Goal: Task Accomplishment & Management: Manage account settings

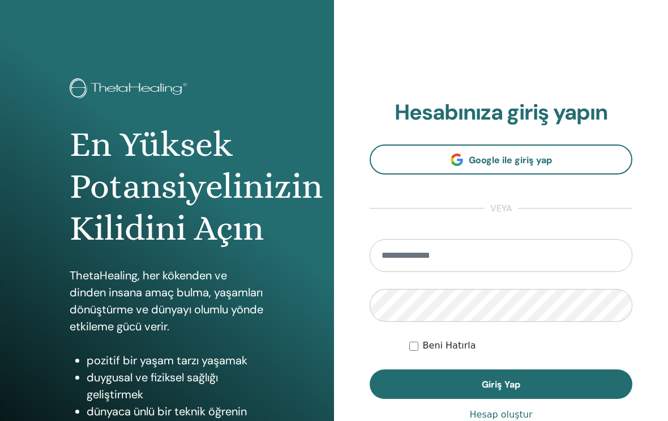
scroll to position [148, 0]
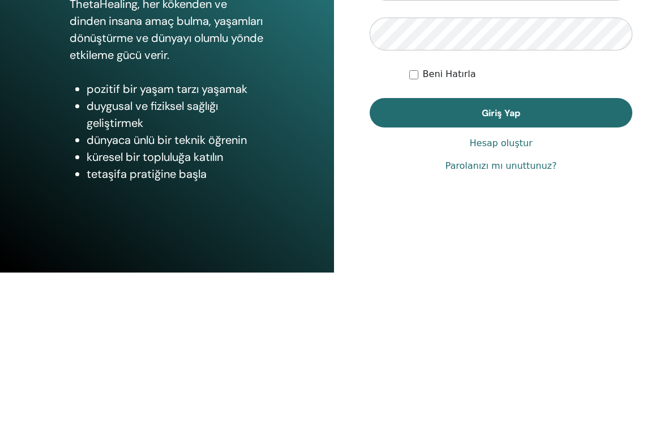
click at [500, 255] on span "Giriş Yap" at bounding box center [501, 261] width 38 height 12
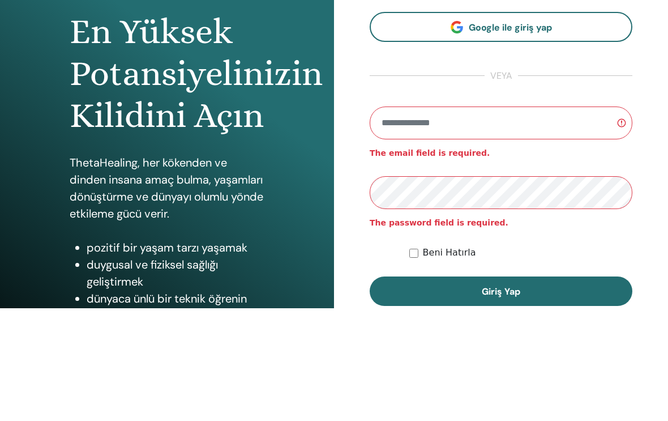
scroll to position [113, 0]
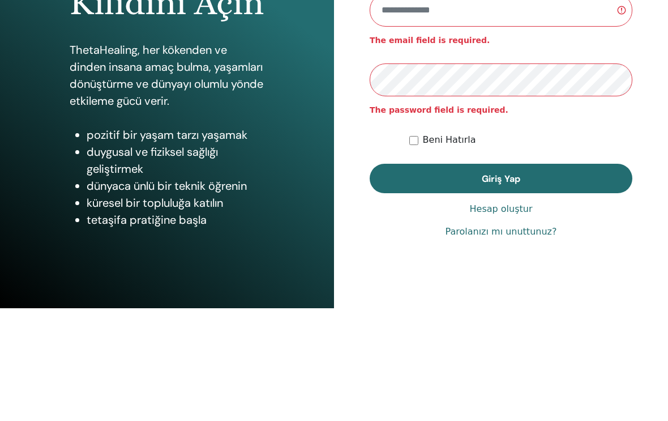
type input "**********"
click at [501, 291] on button "Giriş Yap" at bounding box center [501, 290] width 263 height 29
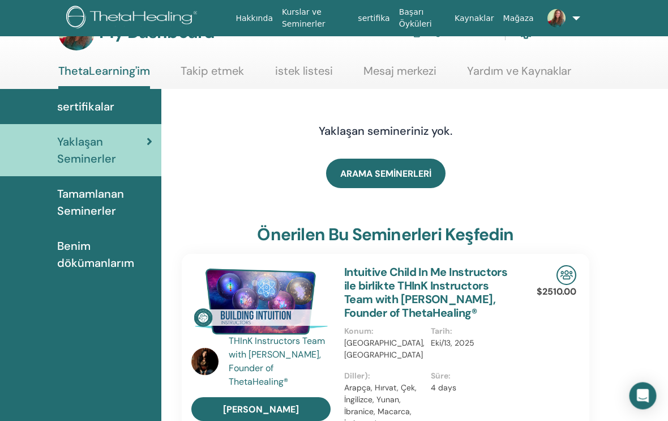
scroll to position [0, 8]
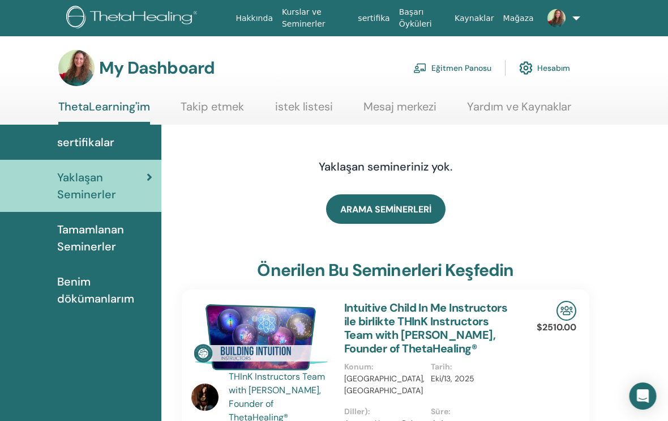
click at [187, 72] on h3 "My Dashboard" at bounding box center [157, 68] width 115 height 20
click at [481, 70] on link "Eğitmen Panosu" at bounding box center [453, 67] width 78 height 25
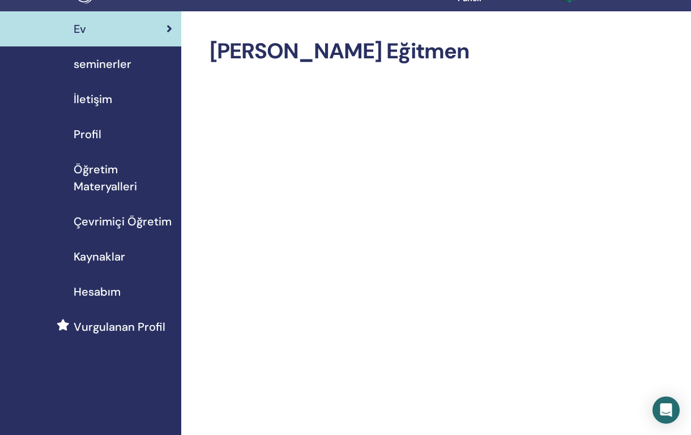
scroll to position [9, 0]
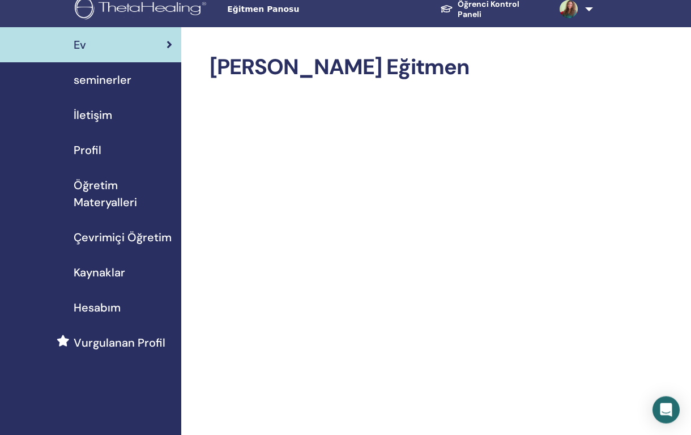
click at [109, 85] on span "seminerler" at bounding box center [103, 79] width 58 height 17
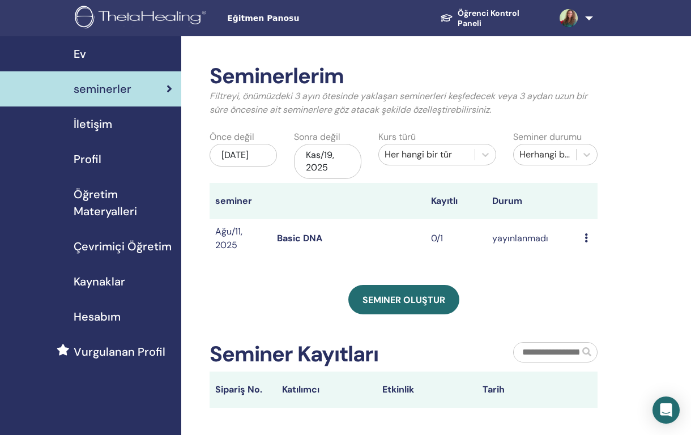
click at [313, 238] on link "Basic DNA" at bounding box center [299, 238] width 45 height 12
click at [586, 238] on icon at bounding box center [585, 237] width 3 height 9
click at [25, 246] on div "Çevrimiçi Öğretim" at bounding box center [90, 246] width 163 height 17
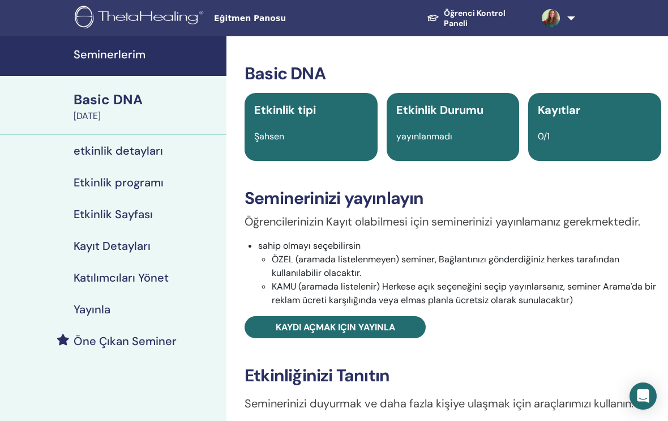
click at [145, 155] on h4 "etkinlik detayları" at bounding box center [118, 151] width 89 height 14
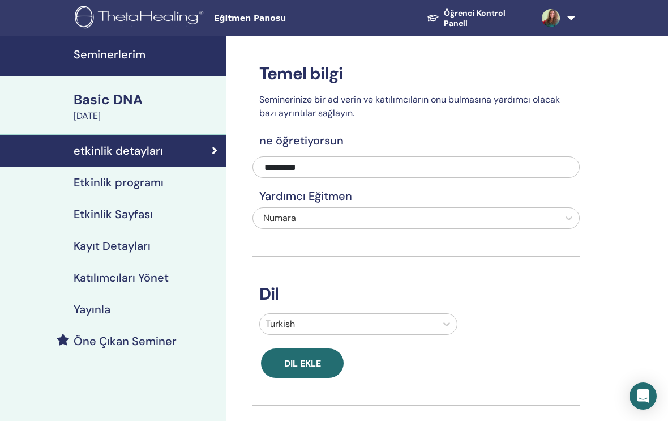
click at [152, 182] on h4 "Etkinlik programı" at bounding box center [119, 182] width 90 height 14
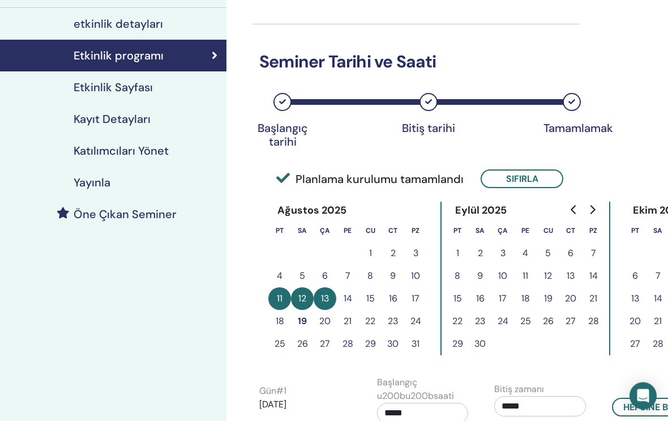
scroll to position [119, 0]
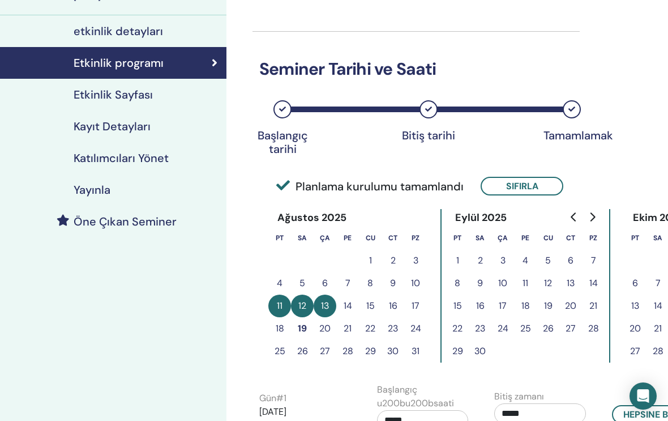
click at [142, 133] on h4 "Kayıt Detayları" at bounding box center [112, 126] width 77 height 14
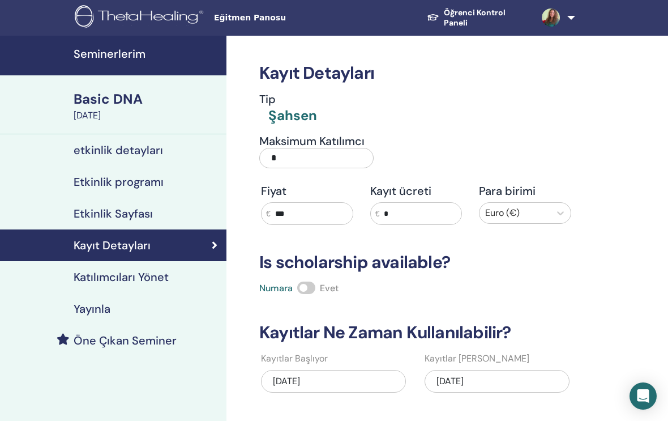
scroll to position [1, 0]
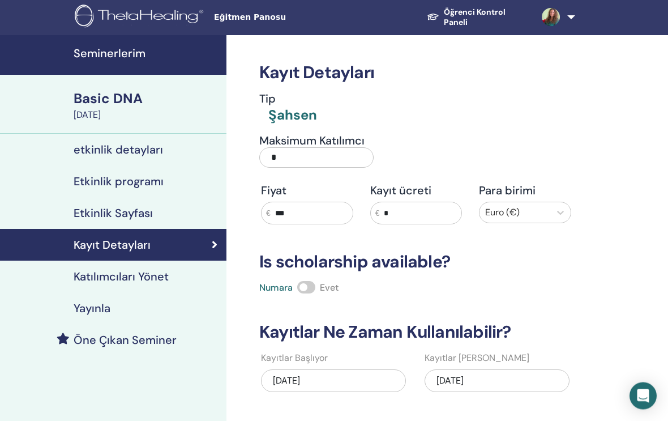
click at [157, 276] on h4 "Katılımcıları Yönet" at bounding box center [121, 277] width 95 height 14
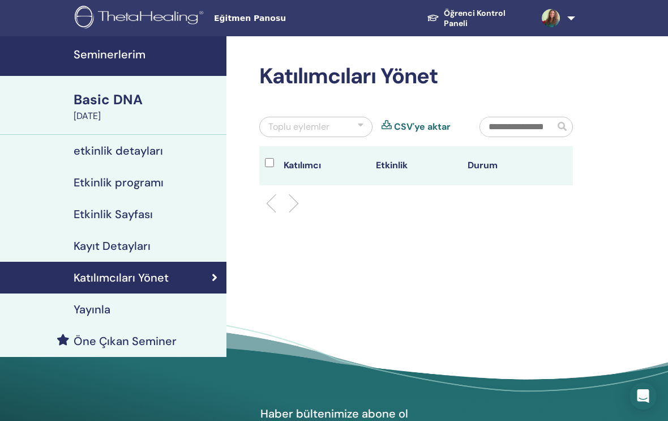
click at [311, 165] on th "Katılımcı" at bounding box center [324, 165] width 92 height 39
click at [298, 167] on th "Katılımcı" at bounding box center [324, 165] width 92 height 39
click at [284, 204] on li at bounding box center [289, 203] width 19 height 19
click at [491, 162] on th "Durum" at bounding box center [508, 165] width 92 height 39
click at [478, 166] on th "Durum" at bounding box center [508, 165] width 92 height 39
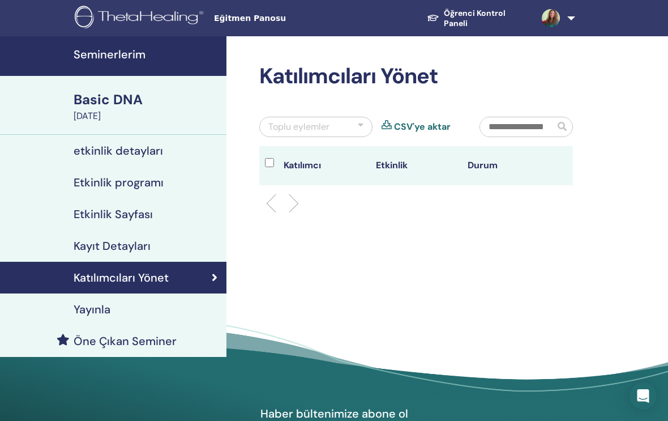
click at [481, 169] on th "Durum" at bounding box center [508, 165] width 92 height 39
click at [413, 126] on link "CSV'ye aktar" at bounding box center [422, 127] width 57 height 14
click at [482, 168] on th "Durum" at bounding box center [508, 165] width 92 height 39
click at [291, 203] on li at bounding box center [289, 203] width 19 height 19
click at [144, 216] on h4 "Etkinlik Sayfası" at bounding box center [113, 214] width 79 height 14
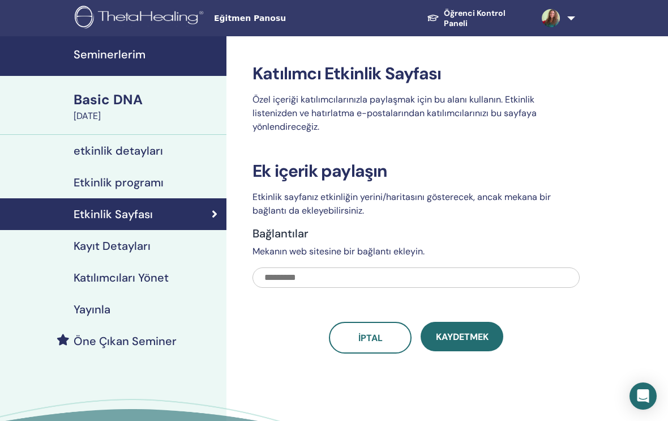
click at [153, 189] on h4 "Etkinlik programı" at bounding box center [119, 182] width 90 height 14
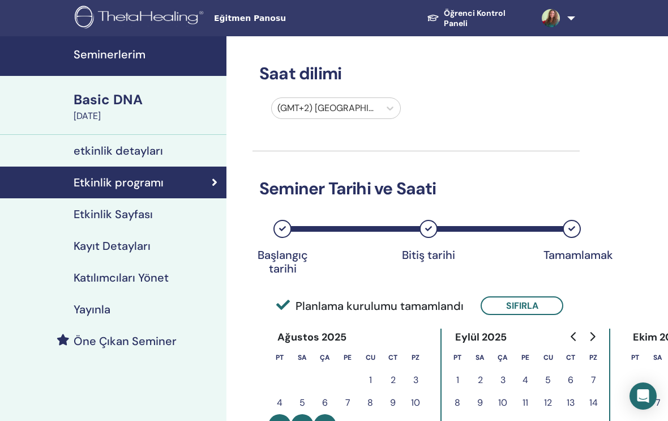
click at [130, 109] on div "Basic DNA" at bounding box center [147, 99] width 146 height 19
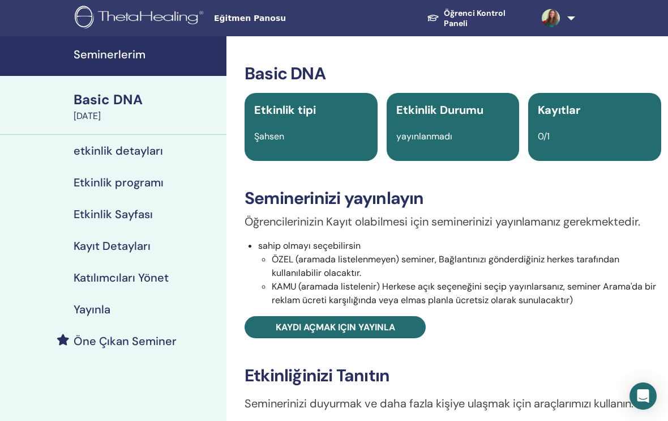
click at [147, 155] on h4 "etkinlik detayları" at bounding box center [118, 151] width 89 height 14
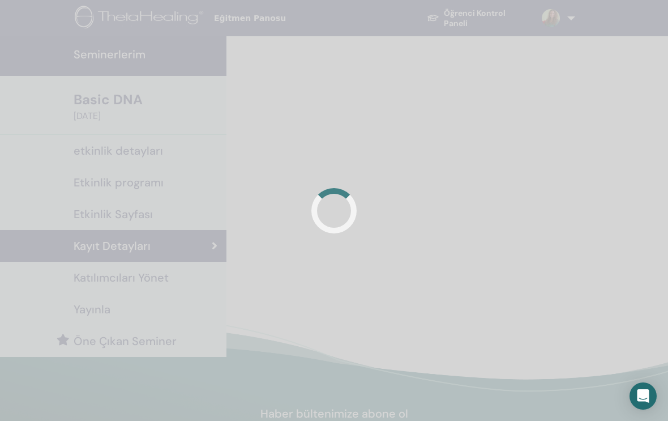
scroll to position [20, 0]
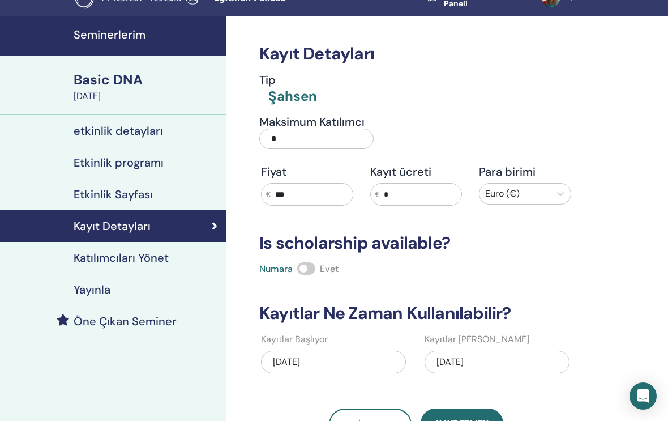
scroll to position [119, 0]
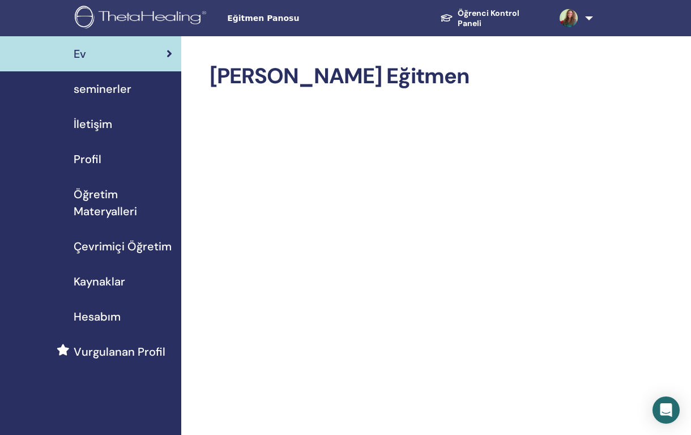
click at [117, 97] on span "seminerler" at bounding box center [103, 88] width 58 height 17
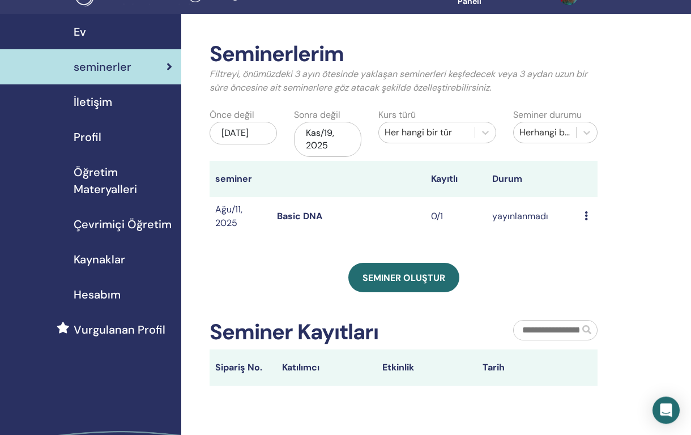
scroll to position [22, 0]
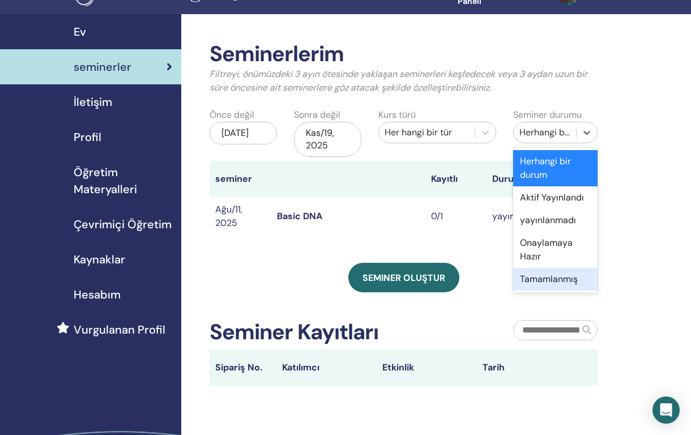
click at [563, 279] on div "Tamamlanmış" at bounding box center [555, 279] width 84 height 23
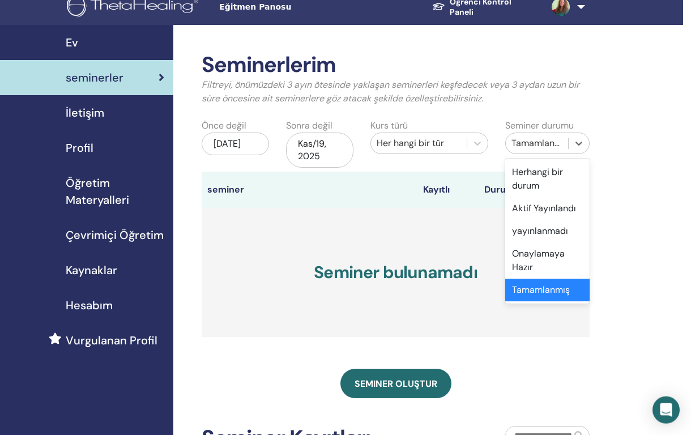
scroll to position [12, 8]
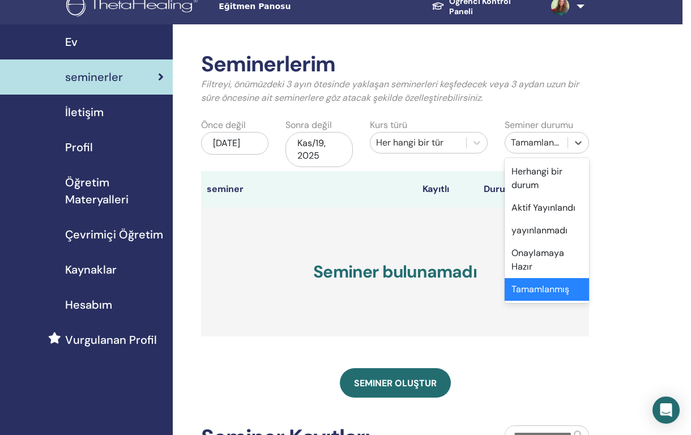
click at [230, 190] on th "seminer" at bounding box center [232, 189] width 62 height 36
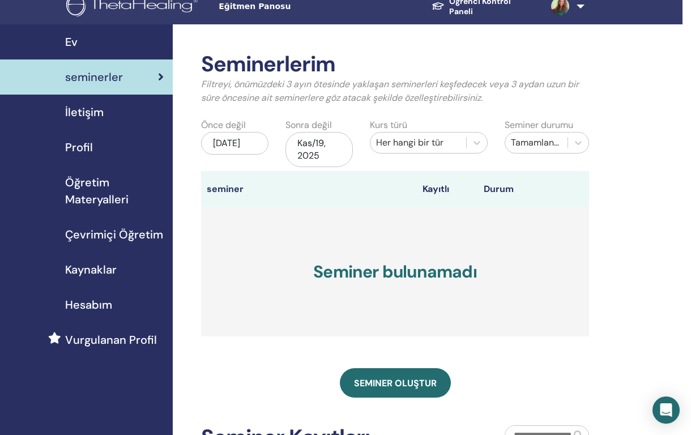
click at [435, 273] on h3 "Seminer bulunamadı" at bounding box center [395, 271] width 388 height 129
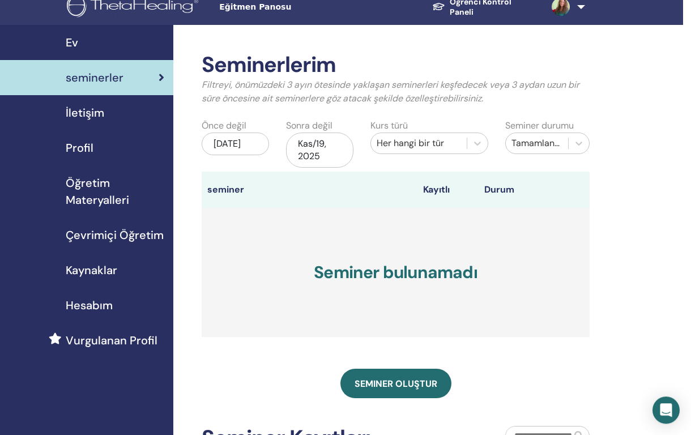
scroll to position [0, 8]
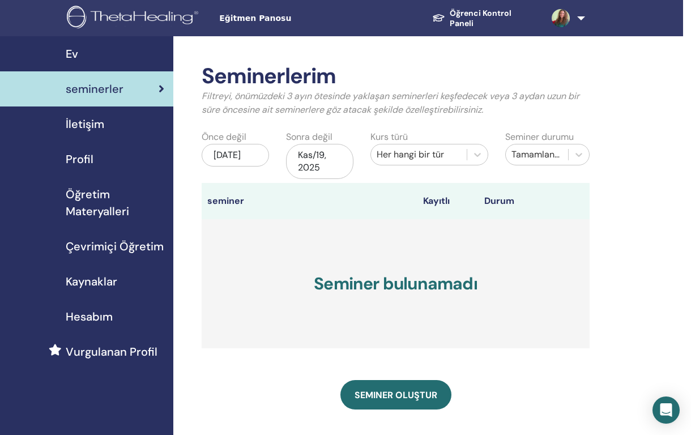
click at [339, 160] on div "Kas/19, 2025" at bounding box center [319, 161] width 67 height 35
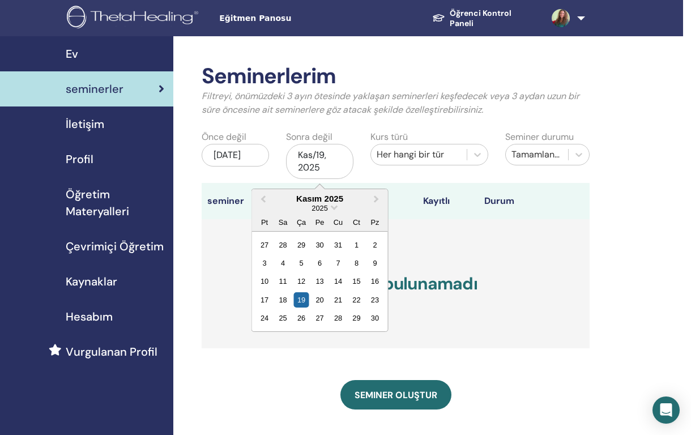
scroll to position [0, 8]
click at [260, 201] on button "Previous Month" at bounding box center [261, 199] width 18 height 18
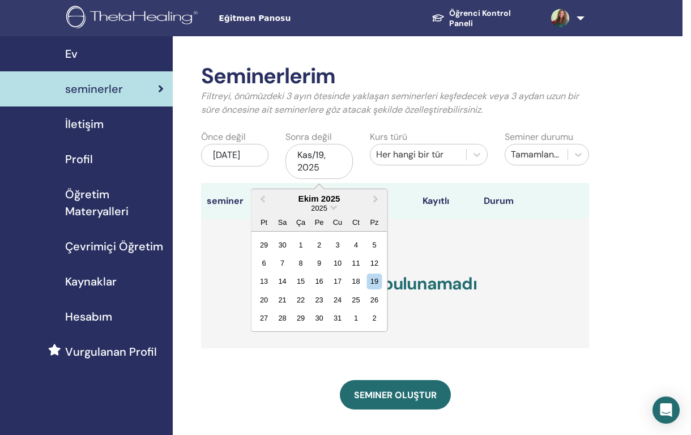
click at [262, 196] on span "Previous Month" at bounding box center [262, 198] width 0 height 12
click at [262, 198] on span "Previous Month" at bounding box center [262, 198] width 0 height 12
click at [267, 281] on div "11" at bounding box center [263, 280] width 15 height 15
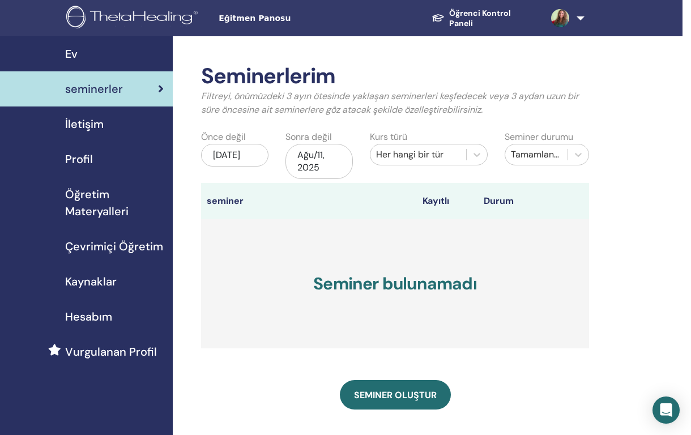
scroll to position [0, 8]
click at [254, 20] on span "Eğitmen Panosu" at bounding box center [304, 18] width 170 height 12
click at [267, 19] on span "Eğitmen Panosu" at bounding box center [304, 18] width 170 height 12
click at [94, 129] on span "İletişim" at bounding box center [85, 123] width 38 height 17
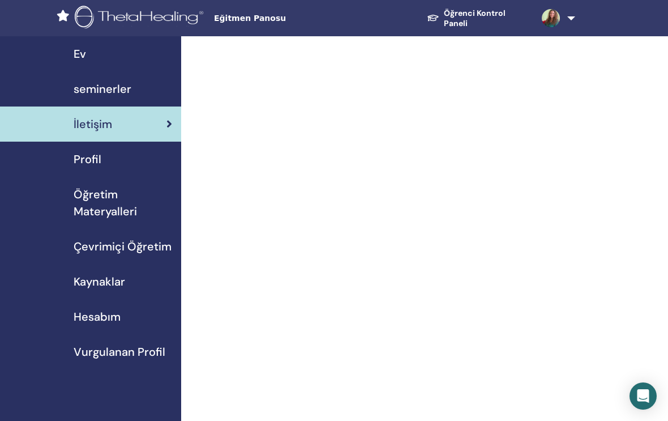
click at [117, 88] on span "seminerler" at bounding box center [103, 88] width 58 height 17
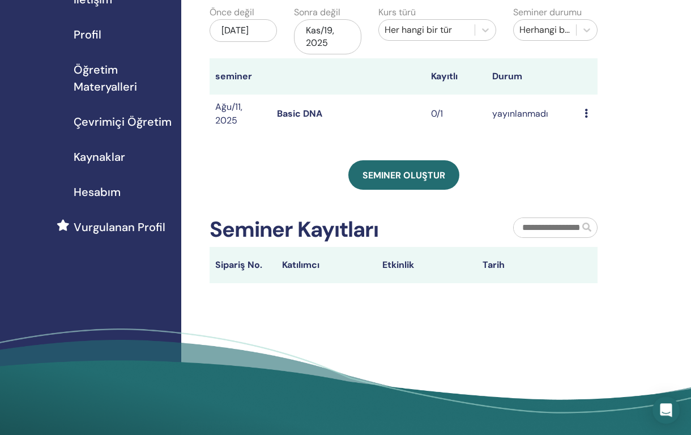
scroll to position [123, 0]
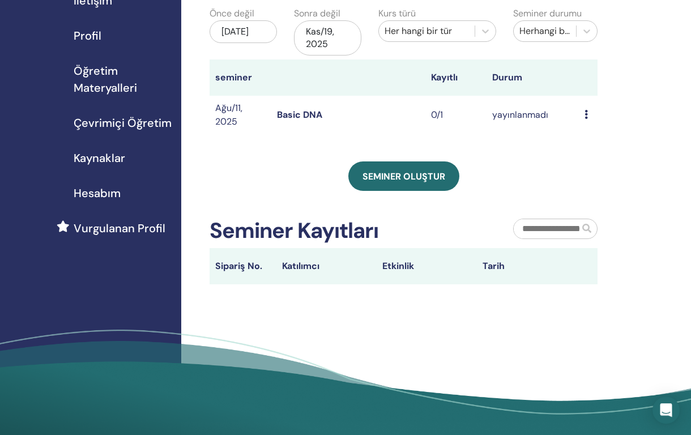
click at [252, 267] on th "Sipariş No." at bounding box center [242, 266] width 67 height 36
click at [314, 269] on th "Katılımcı" at bounding box center [326, 266] width 100 height 36
click at [575, 224] on input "text" at bounding box center [546, 228] width 66 height 19
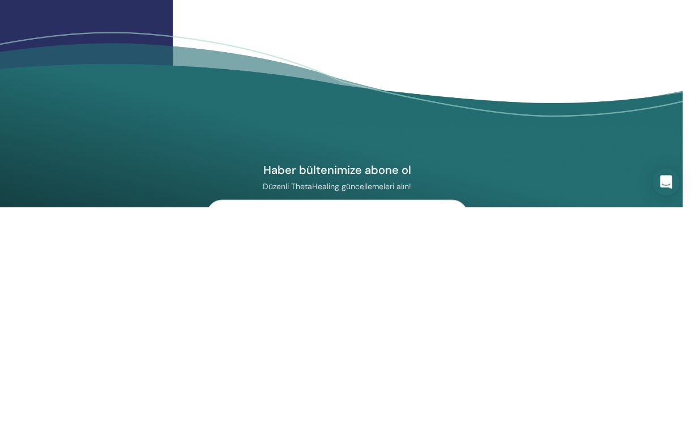
scroll to position [207, 8]
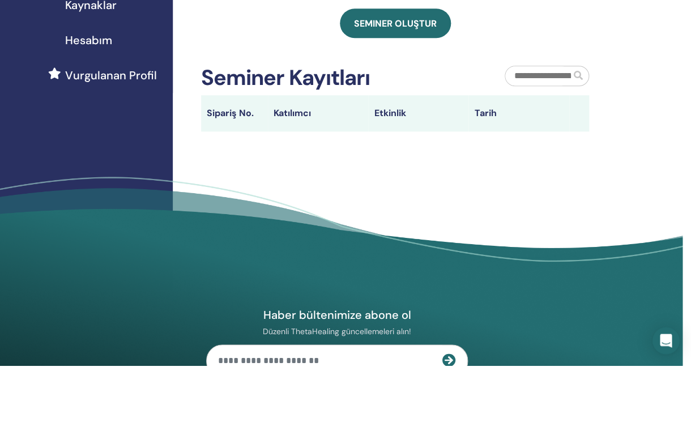
click at [297, 165] on th "Katılımcı" at bounding box center [318, 183] width 100 height 36
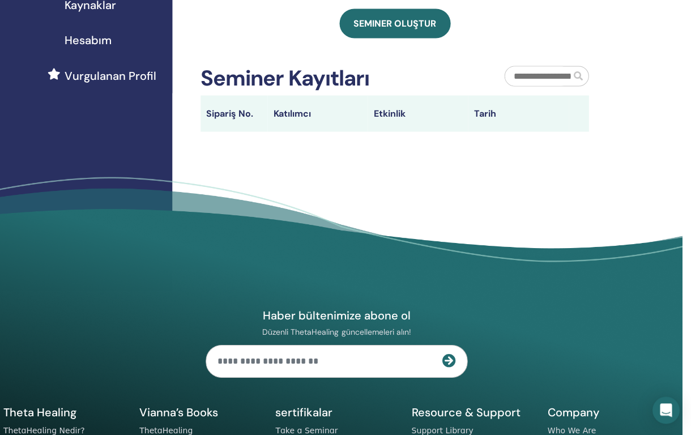
click at [290, 115] on th "Katılımcı" at bounding box center [318, 114] width 100 height 36
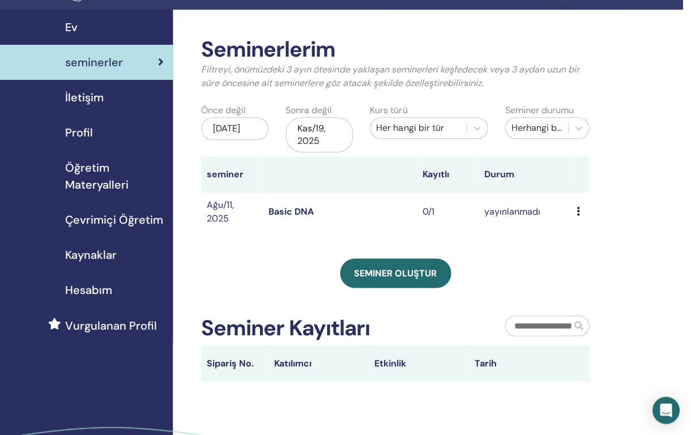
scroll to position [0, 8]
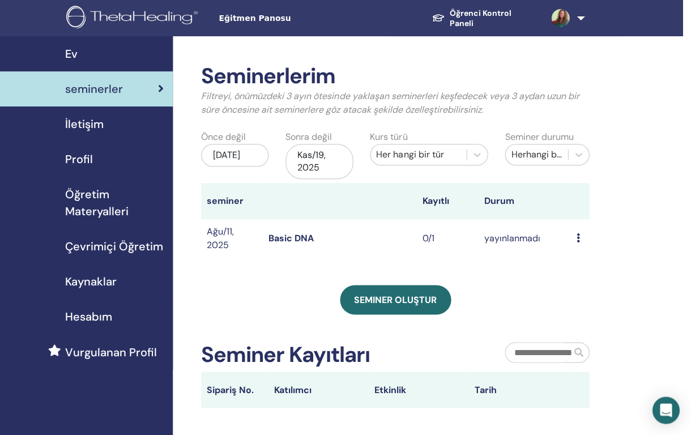
click at [575, 22] on link at bounding box center [564, 18] width 45 height 36
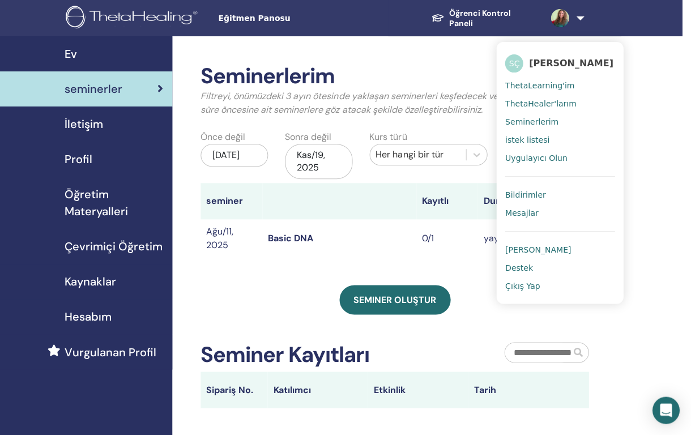
click at [536, 285] on span "Çıkış Yap" at bounding box center [522, 286] width 35 height 10
